Goal: Task Accomplishment & Management: Manage account settings

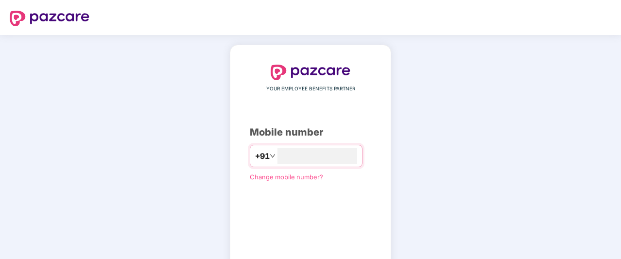
scroll to position [62, 0]
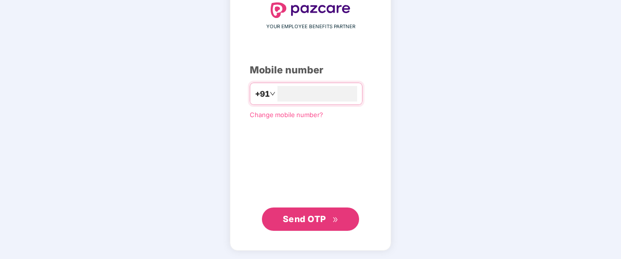
type input "**********"
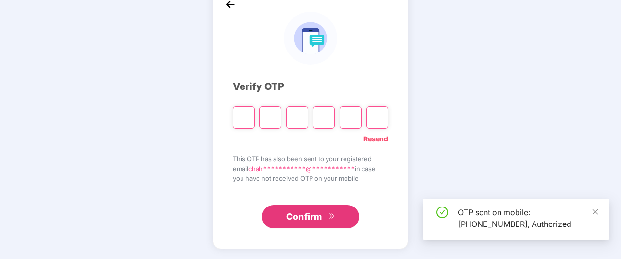
scroll to position [57, 0]
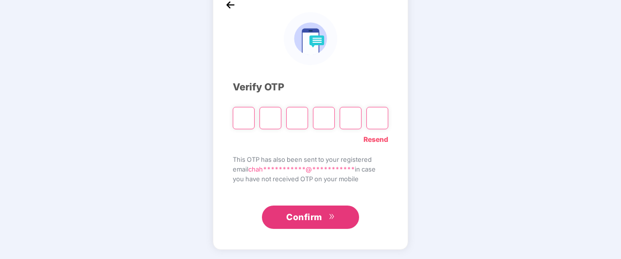
type input "*"
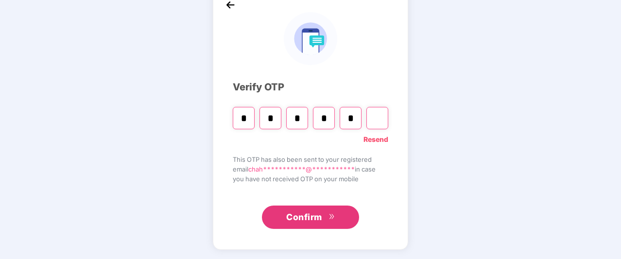
type input "*"
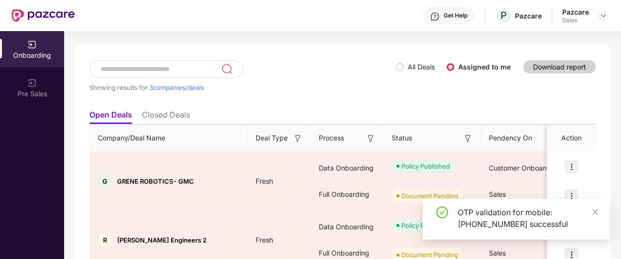
scroll to position [36, 0]
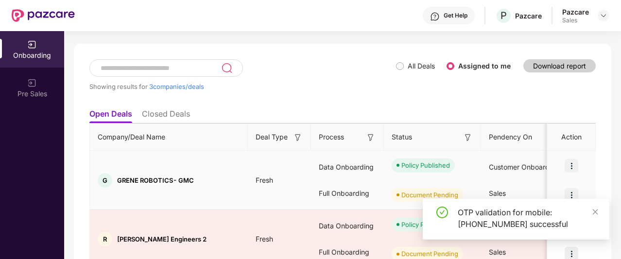
click at [568, 162] on img at bounding box center [572, 166] width 14 height 14
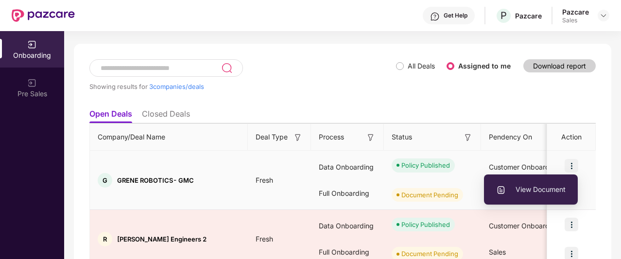
click at [535, 193] on span "View Document" at bounding box center [530, 189] width 69 height 11
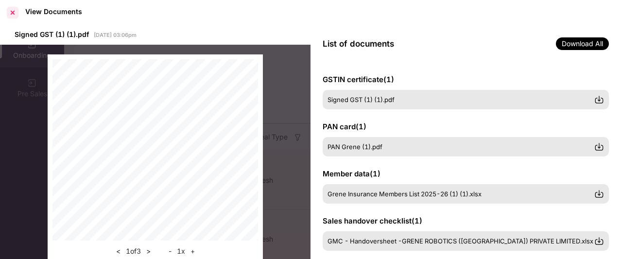
click at [15, 13] on div at bounding box center [13, 13] width 16 height 16
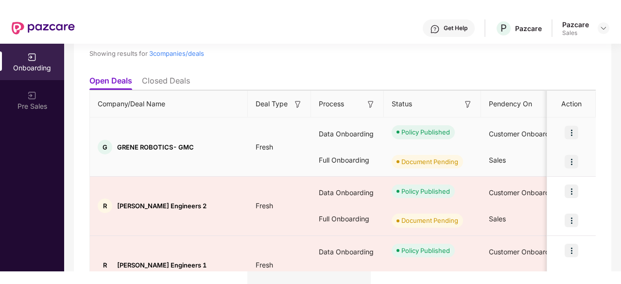
scroll to position [82, 0]
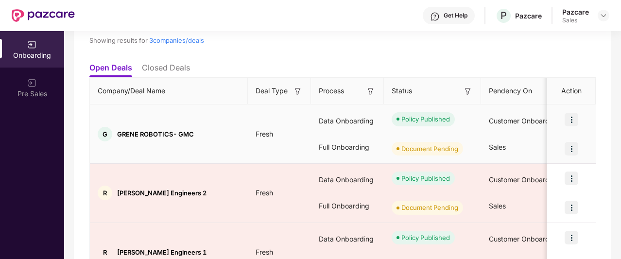
click at [572, 149] on img at bounding box center [572, 149] width 14 height 14
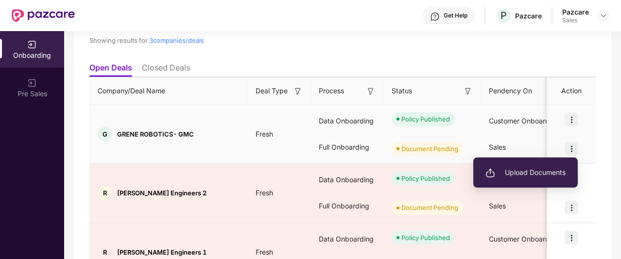
click at [517, 168] on span "Upload Documents" at bounding box center [525, 172] width 80 height 11
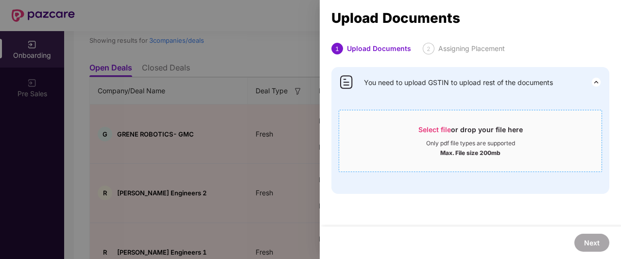
click at [442, 138] on div "Select file or drop your file here" at bounding box center [470, 132] width 104 height 15
click at [437, 115] on div "Select file or drop your file here Only pdf file types are supported Max. File …" at bounding box center [470, 141] width 263 height 62
click at [437, 125] on span "Select file" at bounding box center [434, 129] width 33 height 8
click at [442, 131] on span "Select file" at bounding box center [434, 129] width 33 height 8
click at [594, 81] on img at bounding box center [596, 82] width 12 height 12
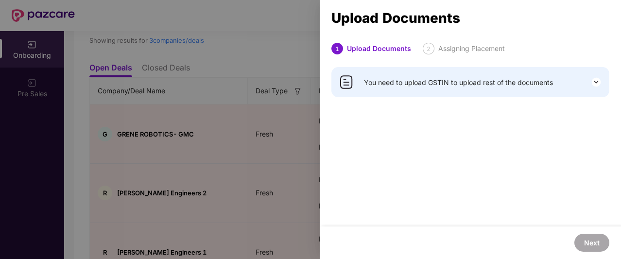
click at [594, 81] on img at bounding box center [596, 82] width 12 height 12
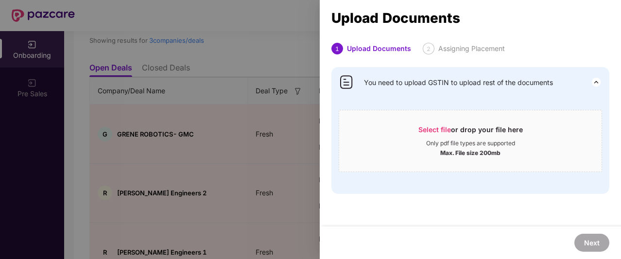
click at [170, 174] on div at bounding box center [310, 129] width 621 height 259
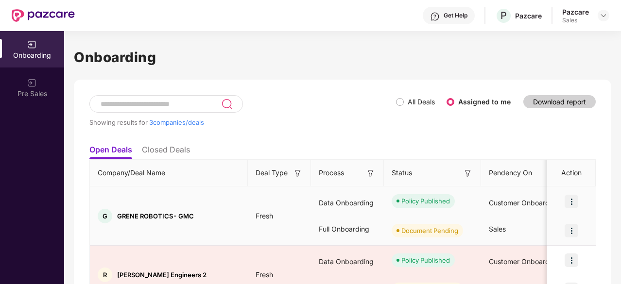
scroll to position [115, 0]
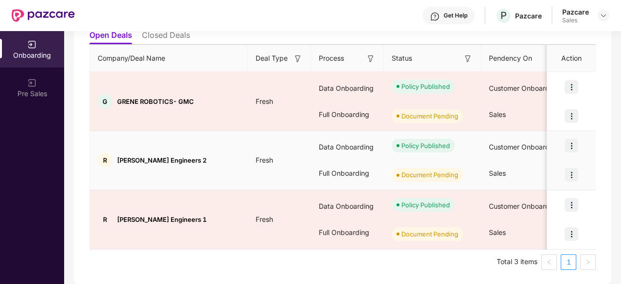
click at [577, 172] on img at bounding box center [572, 175] width 14 height 14
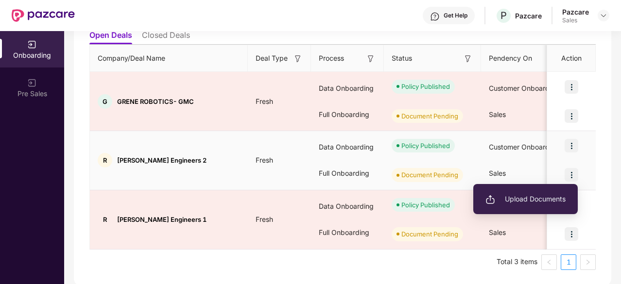
click at [542, 195] on span "Upload Documents" at bounding box center [525, 199] width 80 height 11
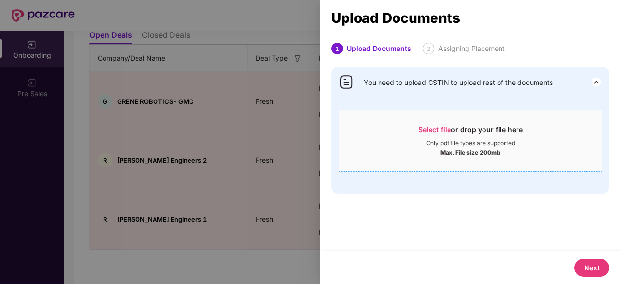
click at [434, 134] on div "Select file or drop your file here" at bounding box center [470, 132] width 104 height 15
click at [282, 166] on div at bounding box center [310, 142] width 621 height 284
click at [177, 189] on div at bounding box center [310, 142] width 621 height 284
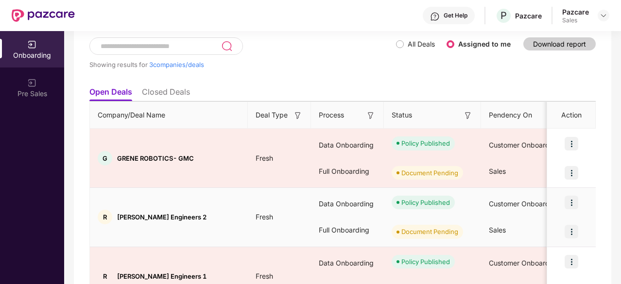
scroll to position [61, 0]
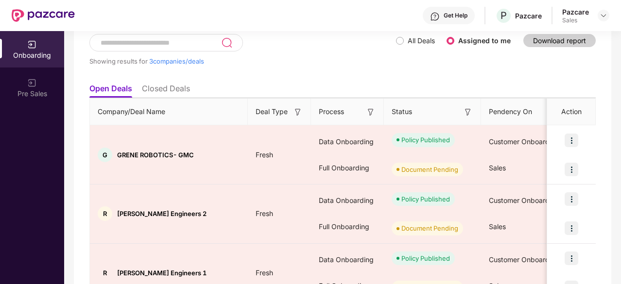
click at [169, 85] on li "Closed Deals" at bounding box center [166, 91] width 48 height 14
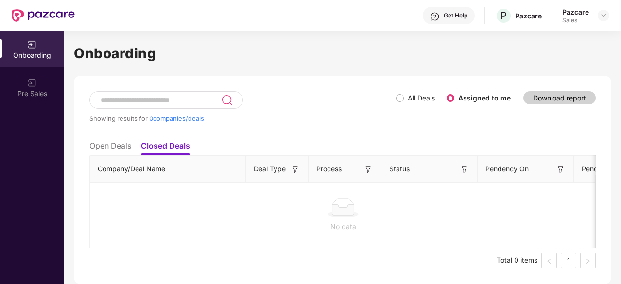
scroll to position [0, 0]
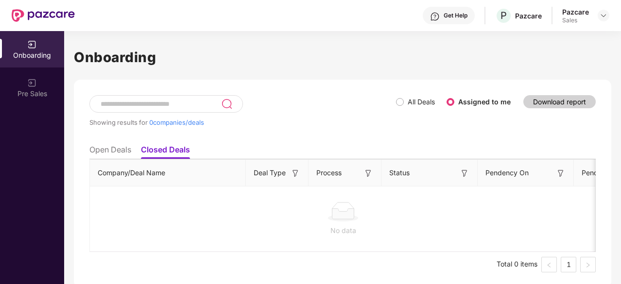
click at [131, 145] on li "Open Deals" at bounding box center [110, 152] width 42 height 14
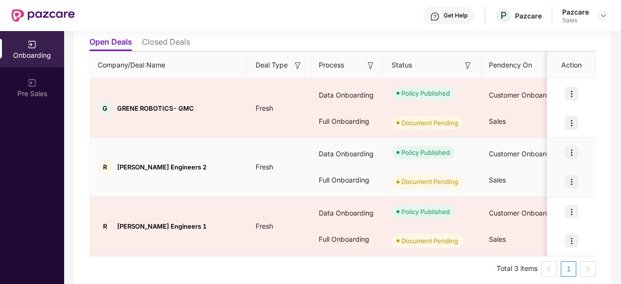
scroll to position [115, 0]
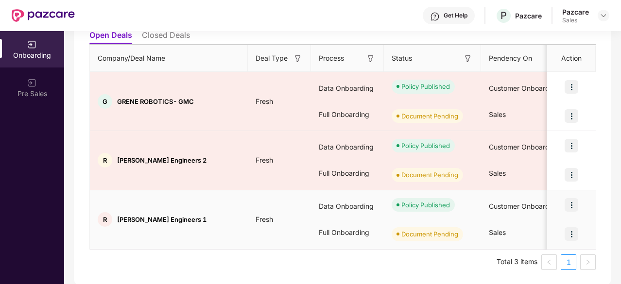
click at [568, 232] on img at bounding box center [572, 234] width 14 height 14
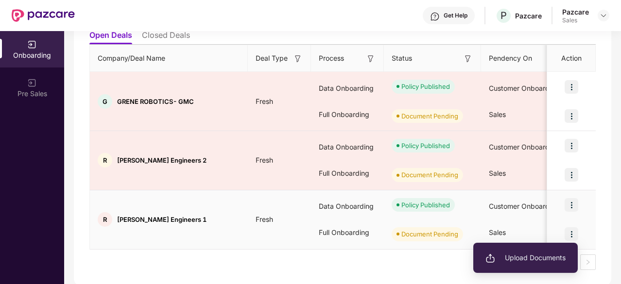
click at [535, 263] on span "Upload Documents" at bounding box center [525, 258] width 80 height 11
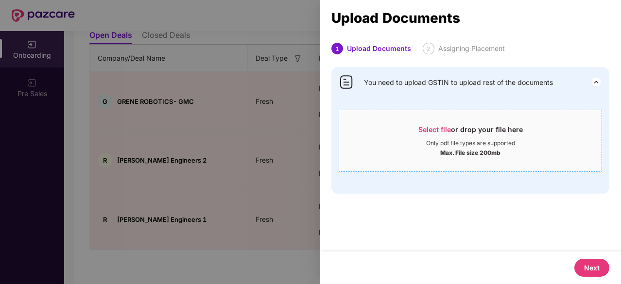
click at [433, 134] on div "Select file or drop your file here" at bounding box center [470, 132] width 104 height 15
drag, startPoint x: 295, startPoint y: 104, endPoint x: 295, endPoint y: -19, distance: 123.4
click at [295, 0] on html "Get Help P Pazcare Pazcare Sales Onboarding Pre Sales Onboarding Showing result…" at bounding box center [310, 142] width 621 height 284
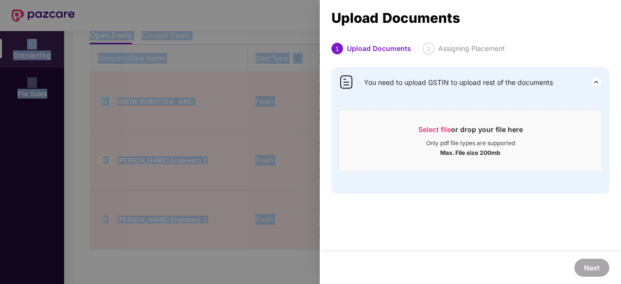
click at [315, 145] on div at bounding box center [310, 142] width 621 height 284
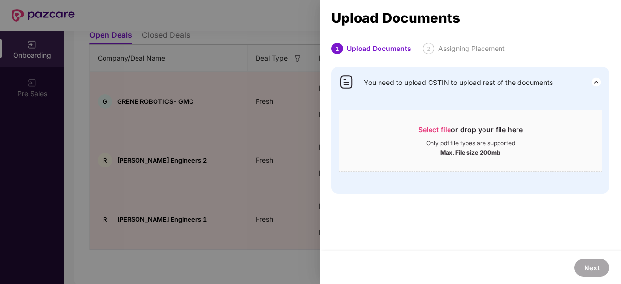
click at [315, 145] on div at bounding box center [310, 142] width 621 height 284
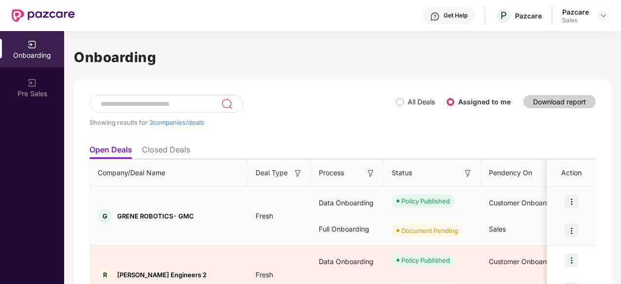
click at [571, 203] on img at bounding box center [572, 202] width 14 height 14
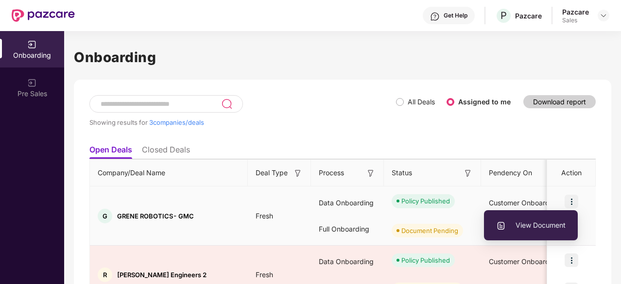
click at [536, 223] on span "View Document" at bounding box center [530, 225] width 69 height 11
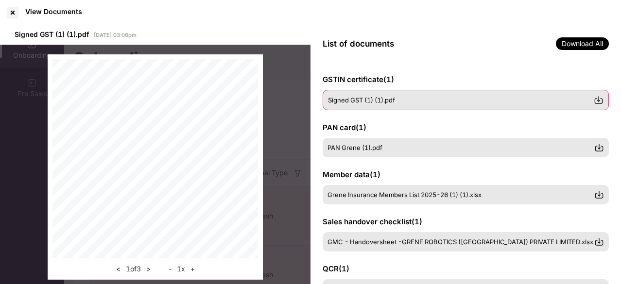
click at [601, 97] on img at bounding box center [599, 100] width 10 height 10
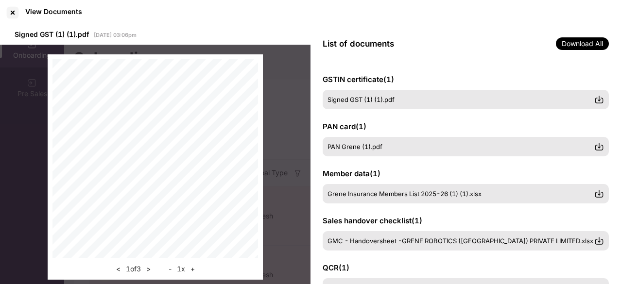
click at [302, 155] on div "< 1 of 3 > - 1 x +" at bounding box center [155, 167] width 310 height 245
click at [12, 16] on div at bounding box center [13, 13] width 16 height 16
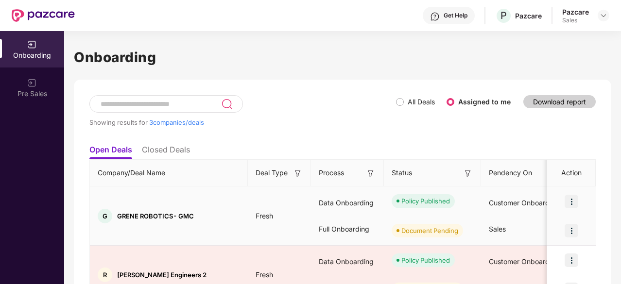
scroll to position [115, 0]
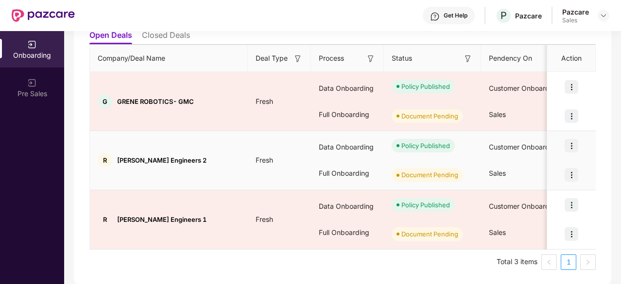
click at [569, 171] on img at bounding box center [572, 175] width 14 height 14
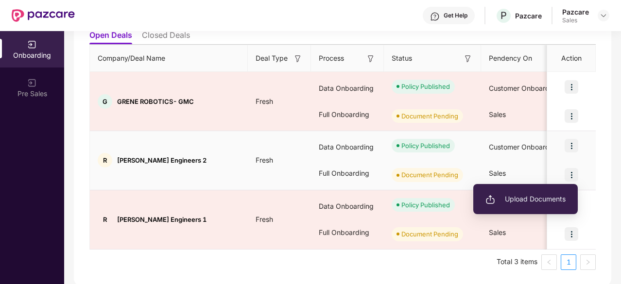
click at [541, 202] on span "Upload Documents" at bounding box center [525, 199] width 80 height 11
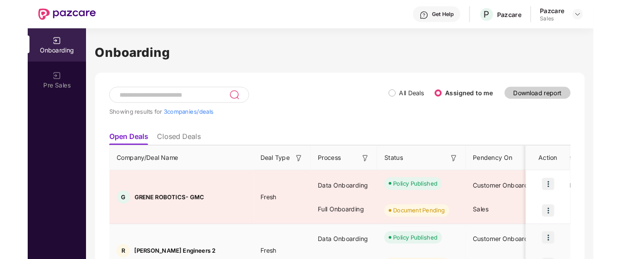
scroll to position [48, 0]
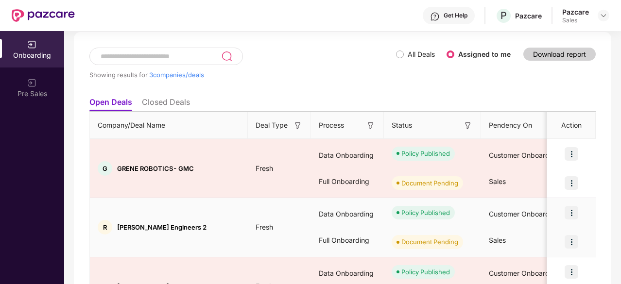
click at [567, 219] on img at bounding box center [572, 213] width 14 height 14
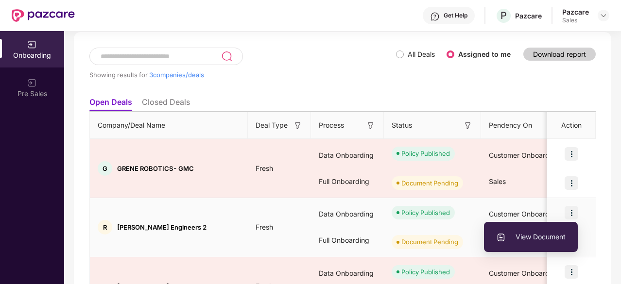
click at [547, 241] on span "View Document" at bounding box center [530, 237] width 69 height 11
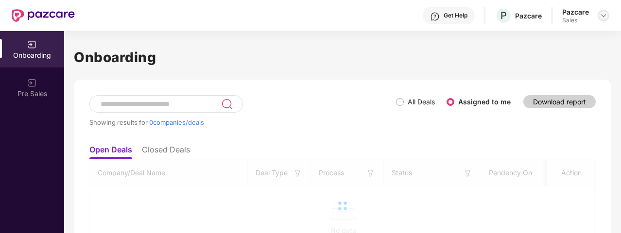
click at [601, 12] on img at bounding box center [604, 16] width 8 height 8
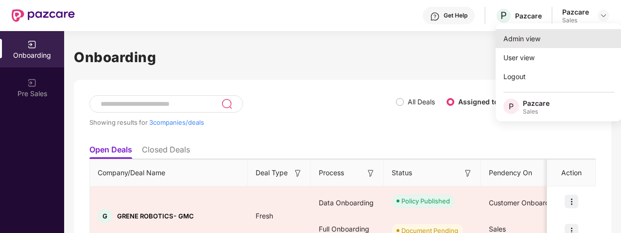
click at [555, 36] on div "Admin view" at bounding box center [559, 38] width 126 height 19
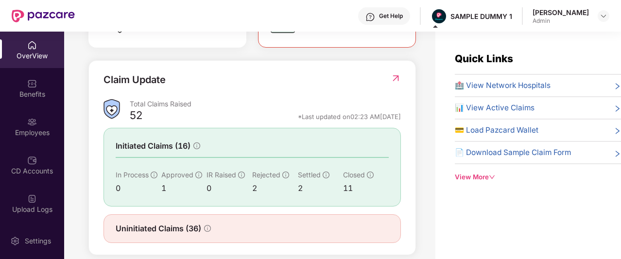
scroll to position [344, 0]
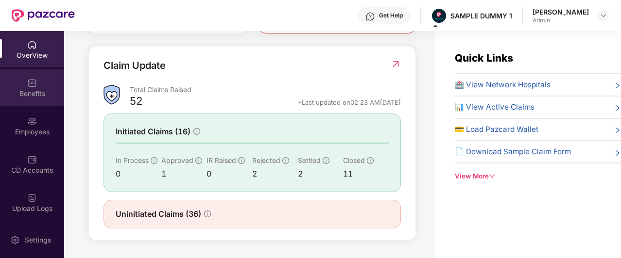
click at [54, 89] on div "Benefits" at bounding box center [32, 94] width 64 height 10
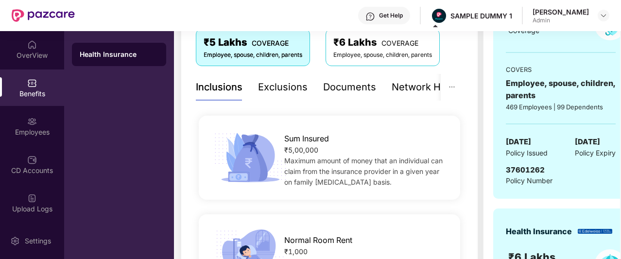
scroll to position [150, 0]
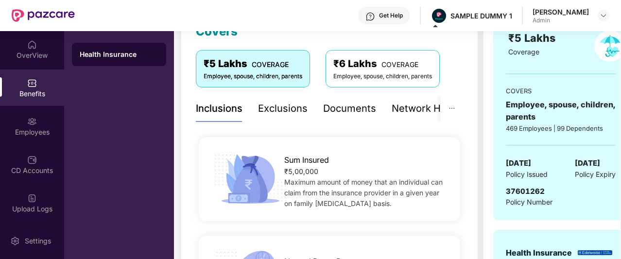
click at [277, 105] on div "Exclusions" at bounding box center [283, 108] width 50 height 15
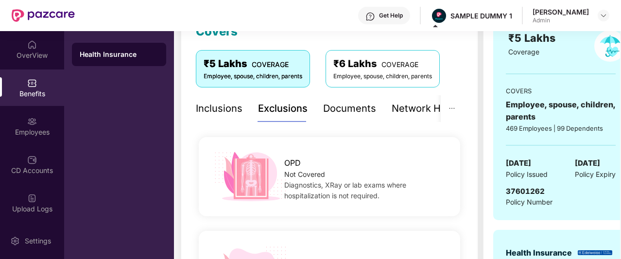
click at [277, 105] on div "Exclusions" at bounding box center [283, 108] width 50 height 15
click at [406, 114] on div "Network Hospitals" at bounding box center [434, 108] width 85 height 15
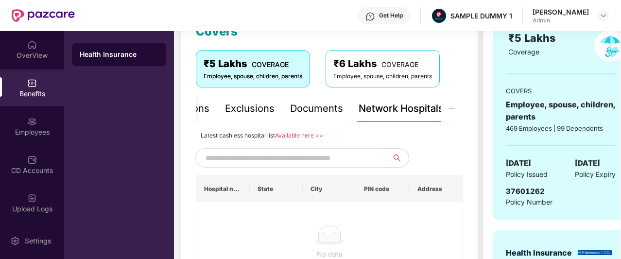
click at [406, 114] on div "Network Hospitals" at bounding box center [401, 108] width 85 height 15
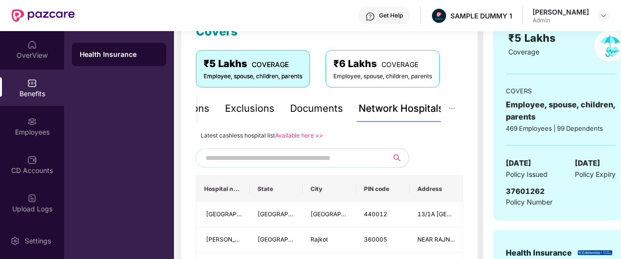
scroll to position [241, 0]
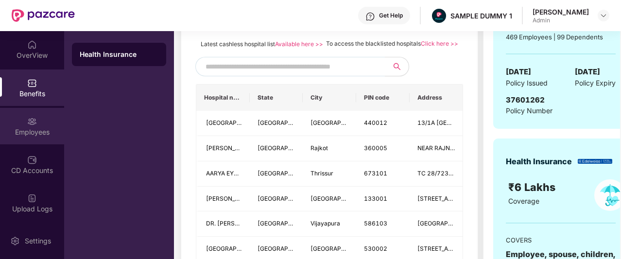
click at [37, 140] on div "Employees" at bounding box center [32, 126] width 64 height 36
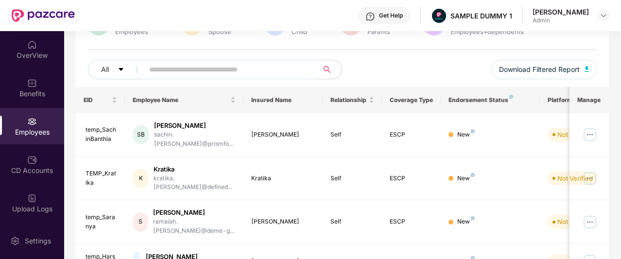
scroll to position [0, 0]
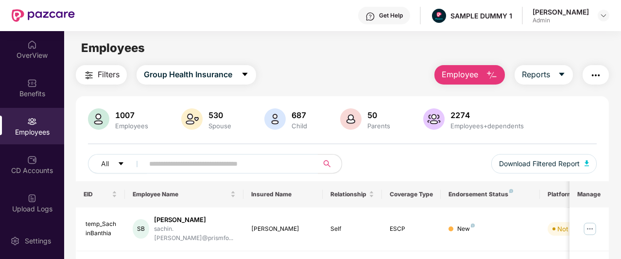
click at [484, 69] on button "Employee" at bounding box center [469, 74] width 70 height 19
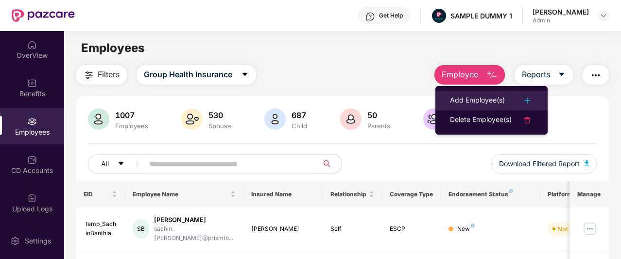
click at [490, 98] on div "Add Employee(s)" at bounding box center [477, 101] width 55 height 12
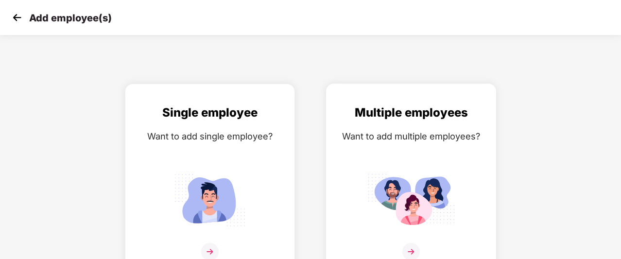
scroll to position [16, 0]
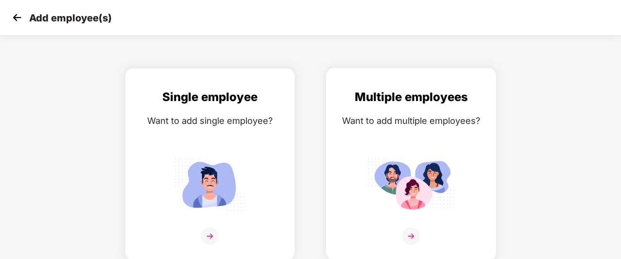
click at [409, 231] on img at bounding box center [410, 235] width 17 height 17
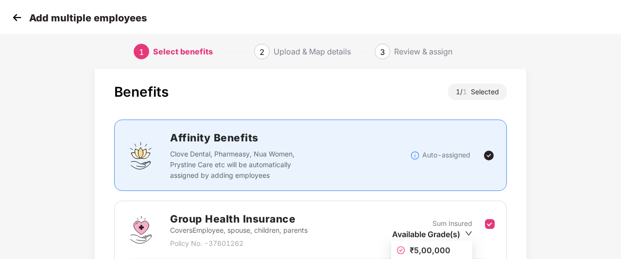
scroll to position [132, 0]
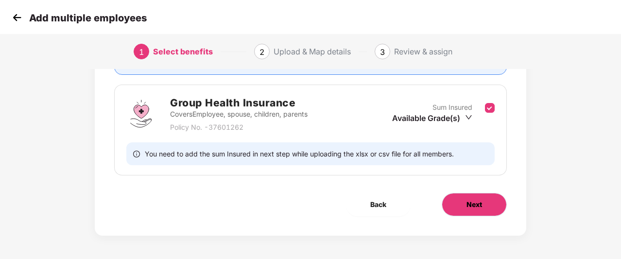
click at [494, 206] on button "Next" at bounding box center [474, 204] width 65 height 23
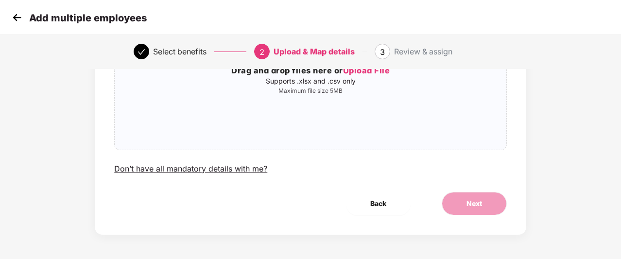
scroll to position [0, 0]
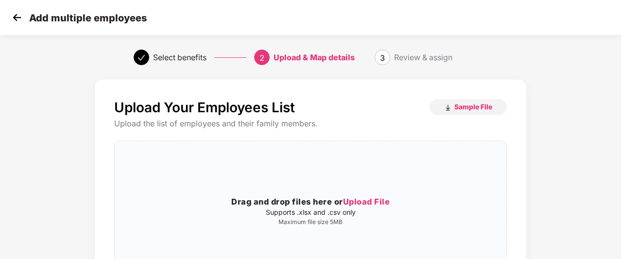
click at [19, 23] on img at bounding box center [17, 17] width 15 height 15
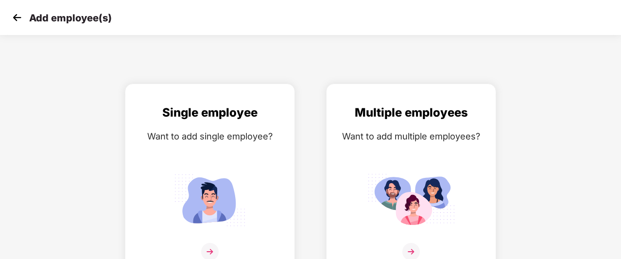
click at [17, 19] on img at bounding box center [17, 17] width 15 height 15
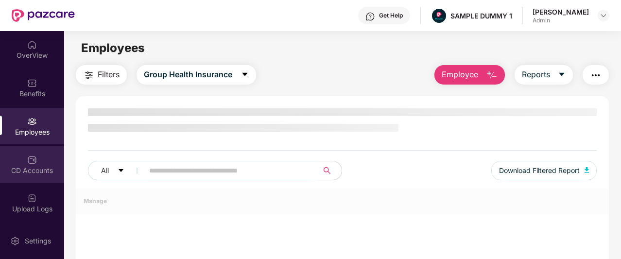
click at [41, 191] on div "OverView Benefits Employees CD Accounts Upload Logs Claims Claim Analysis Stepa…" at bounding box center [32, 126] width 64 height 191
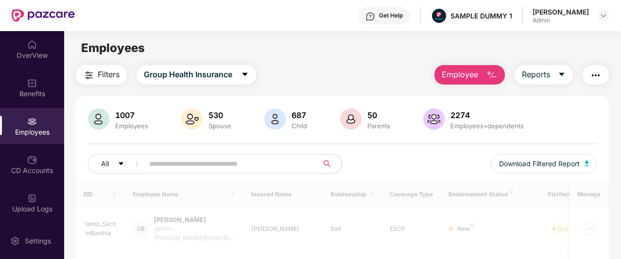
scroll to position [51, 0]
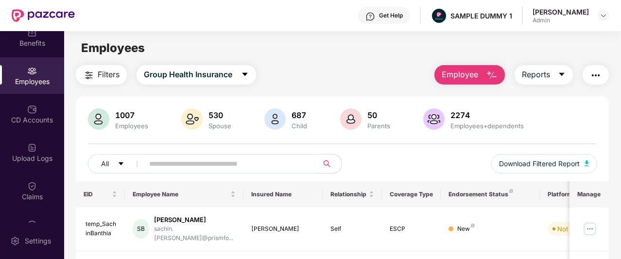
click at [41, 191] on div "Claims" at bounding box center [32, 190] width 64 height 36
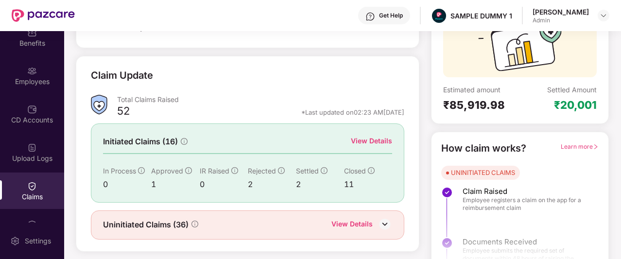
scroll to position [113, 0]
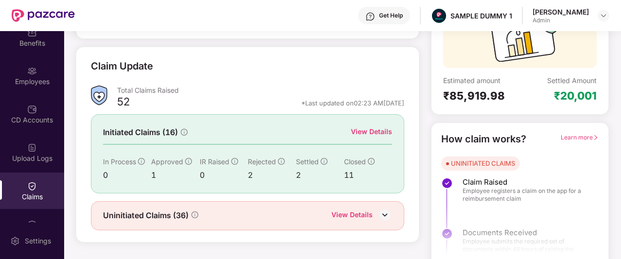
click at [378, 132] on div "View Details" at bounding box center [371, 131] width 41 height 11
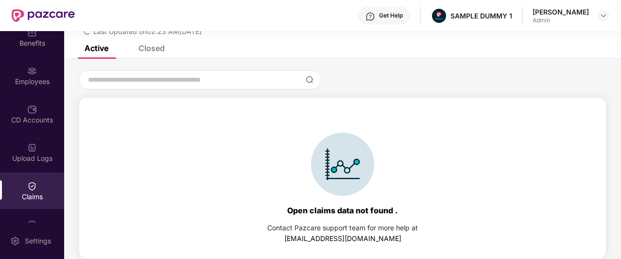
scroll to position [42, 0]
click at [152, 44] on div "List of Initiated Claims Last Updated on 02:23 AM[DATE]" at bounding box center [342, 17] width 557 height 56
click at [152, 46] on div "Closed" at bounding box center [151, 48] width 26 height 10
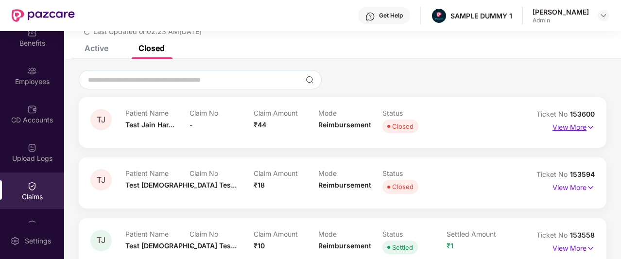
click at [573, 124] on p "View More" at bounding box center [573, 126] width 42 height 13
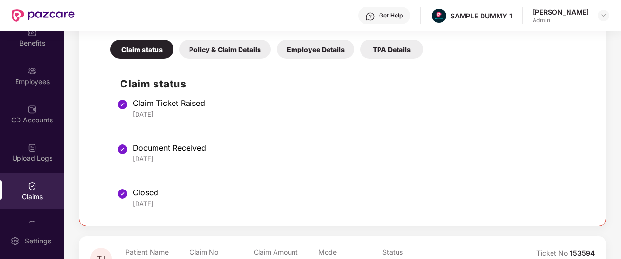
scroll to position [205, 0]
click at [256, 46] on div "Policy & Claim Details" at bounding box center [224, 48] width 91 height 19
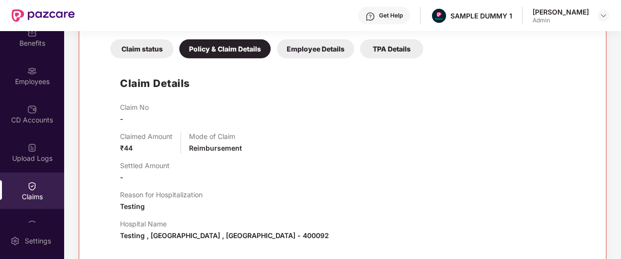
click at [311, 46] on div "Employee Details" at bounding box center [315, 48] width 77 height 19
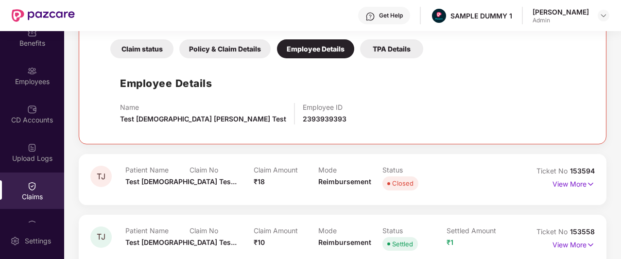
click at [311, 46] on div "Employee Details" at bounding box center [315, 48] width 77 height 19
click at [397, 45] on div "TPA Details" at bounding box center [391, 48] width 63 height 19
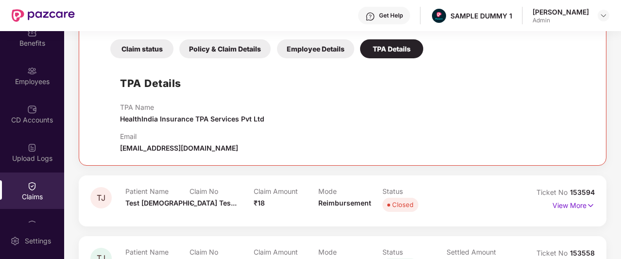
scroll to position [312, 0]
